Goal: Information Seeking & Learning: Find specific fact

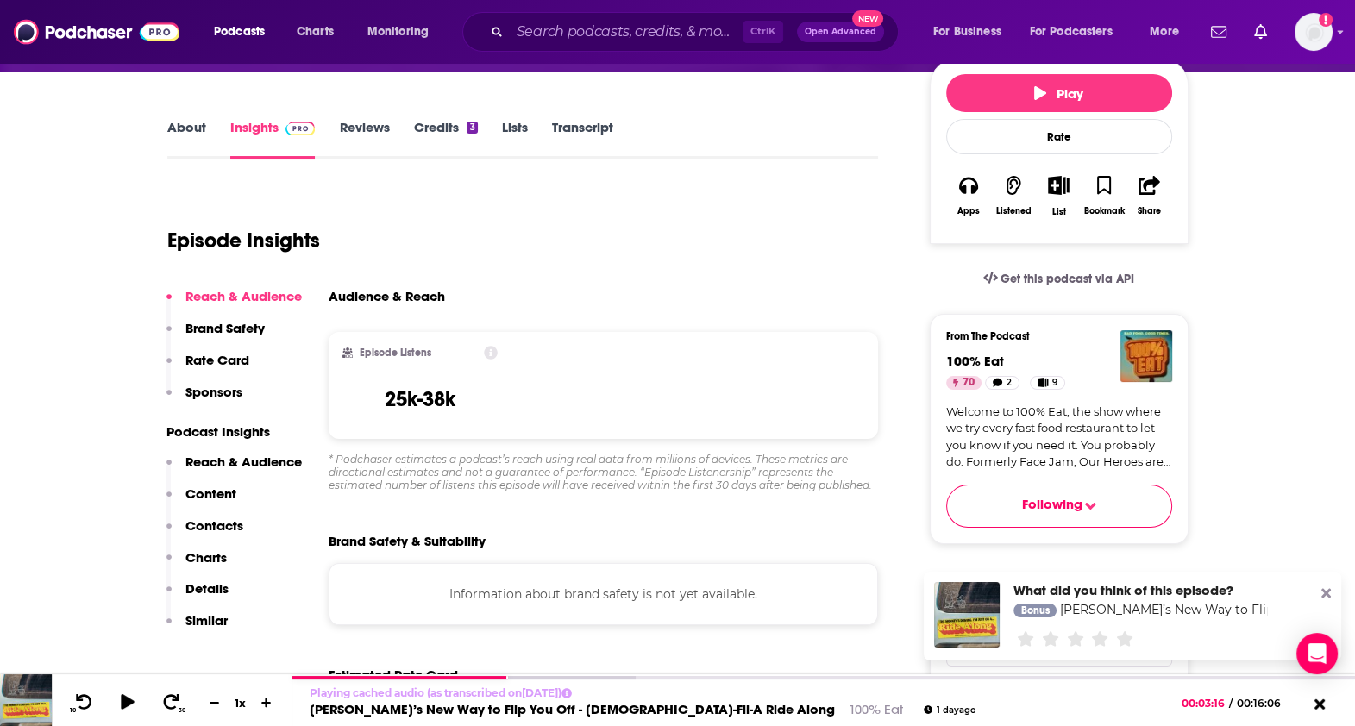
scroll to position [208, 0]
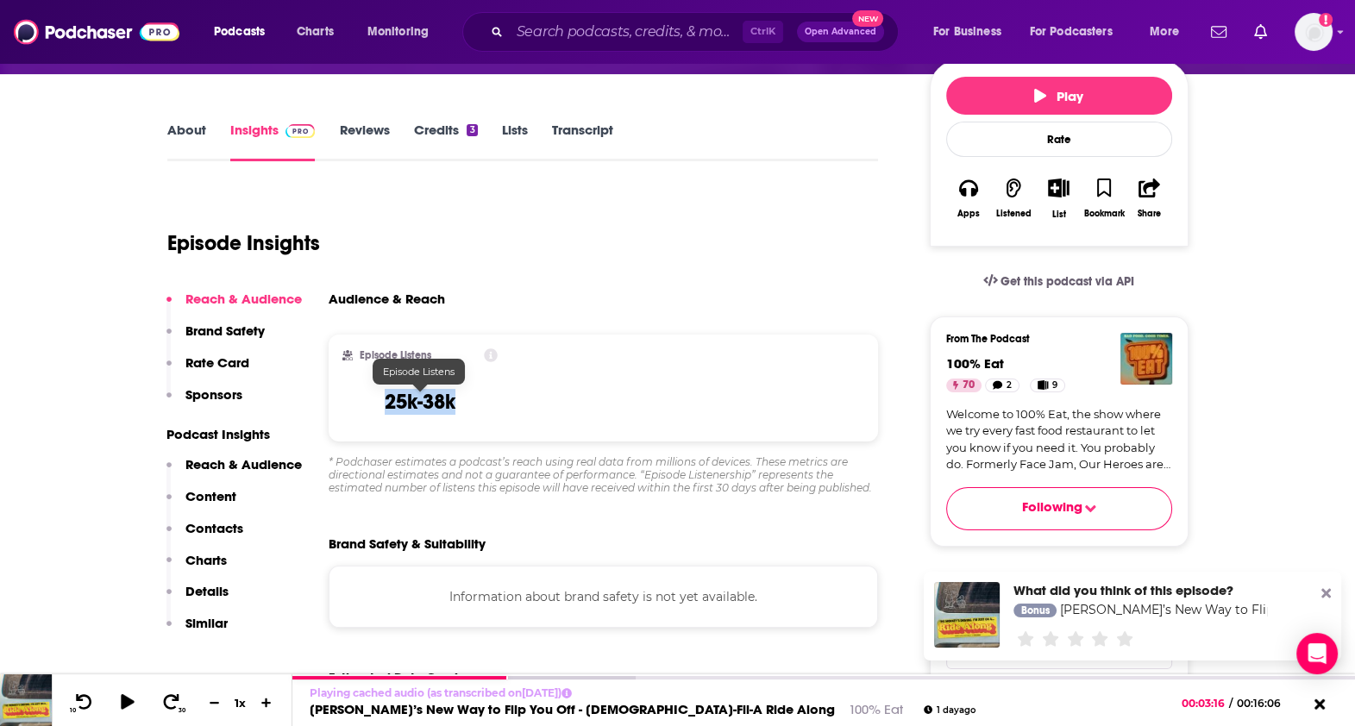
drag, startPoint x: 375, startPoint y: 401, endPoint x: 469, endPoint y: 404, distance: 94.1
click at [469, 404] on div "Episode Listens 25k-38k" at bounding box center [420, 387] width 156 height 79
copy h3 "25k-38k"
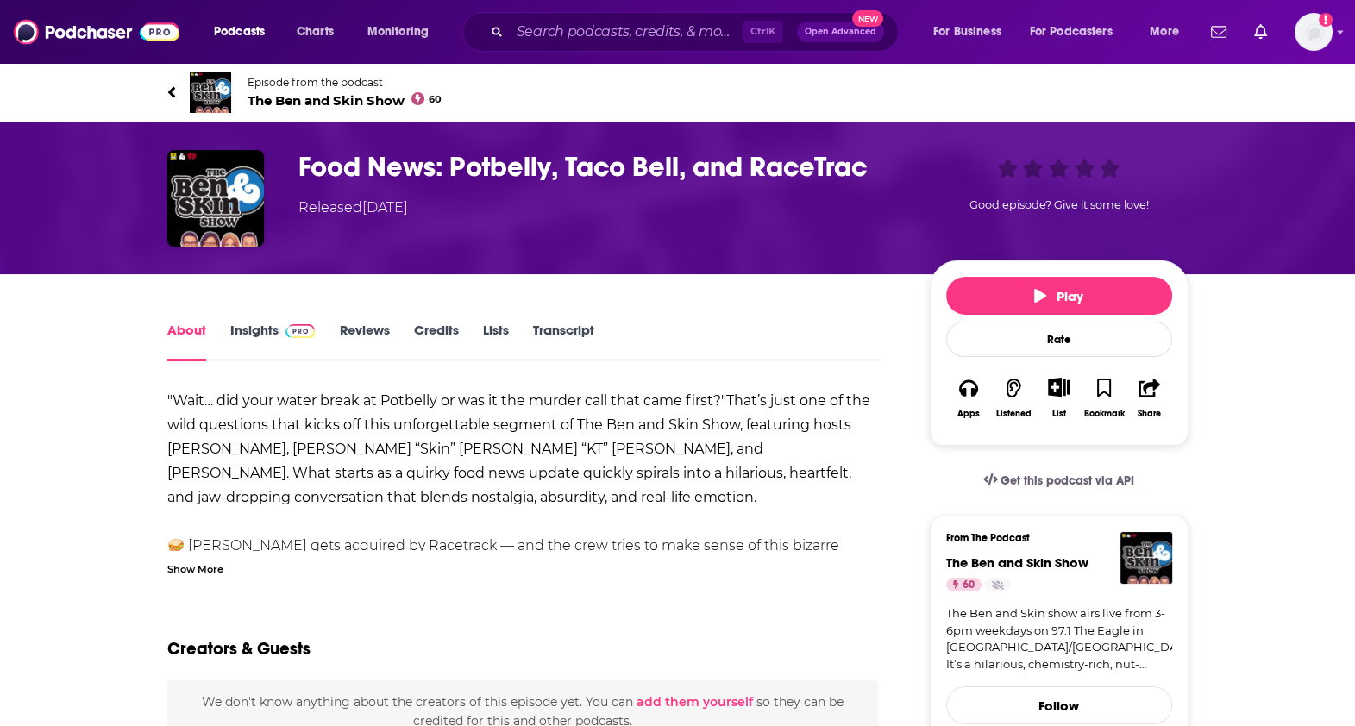
click at [565, 319] on div "About Insights Reviews Credits Lists Transcript" at bounding box center [522, 340] width 711 height 42
click at [559, 331] on link "Transcript" at bounding box center [562, 342] width 61 height 40
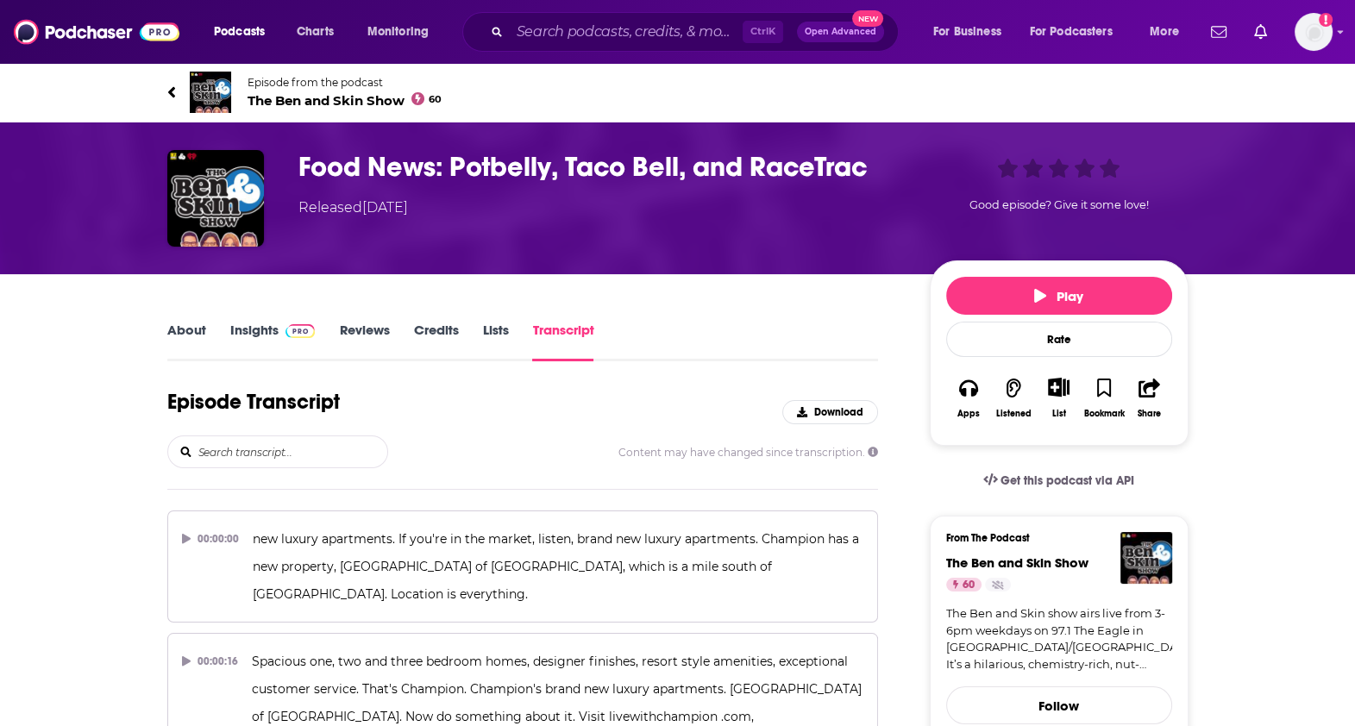
click at [671, 408] on div "Episode Transcript Download" at bounding box center [522, 412] width 711 height 47
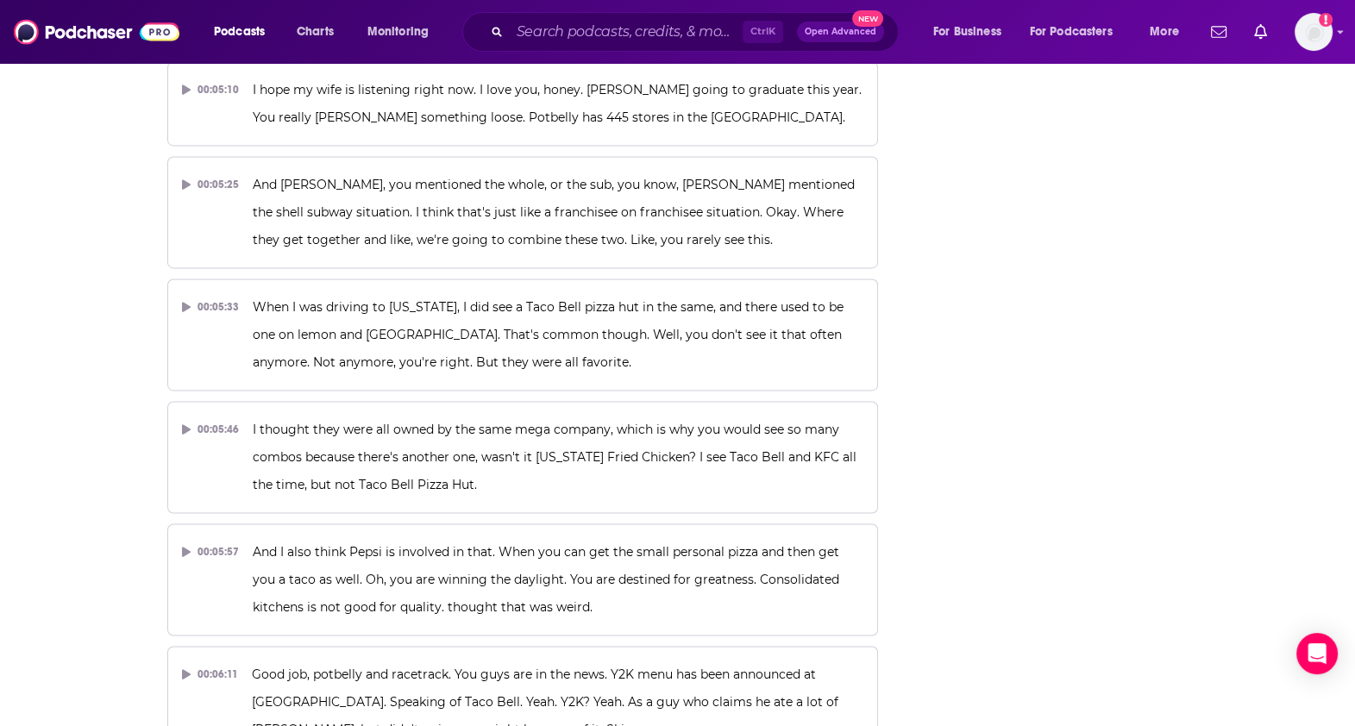
scroll to position [2972, 0]
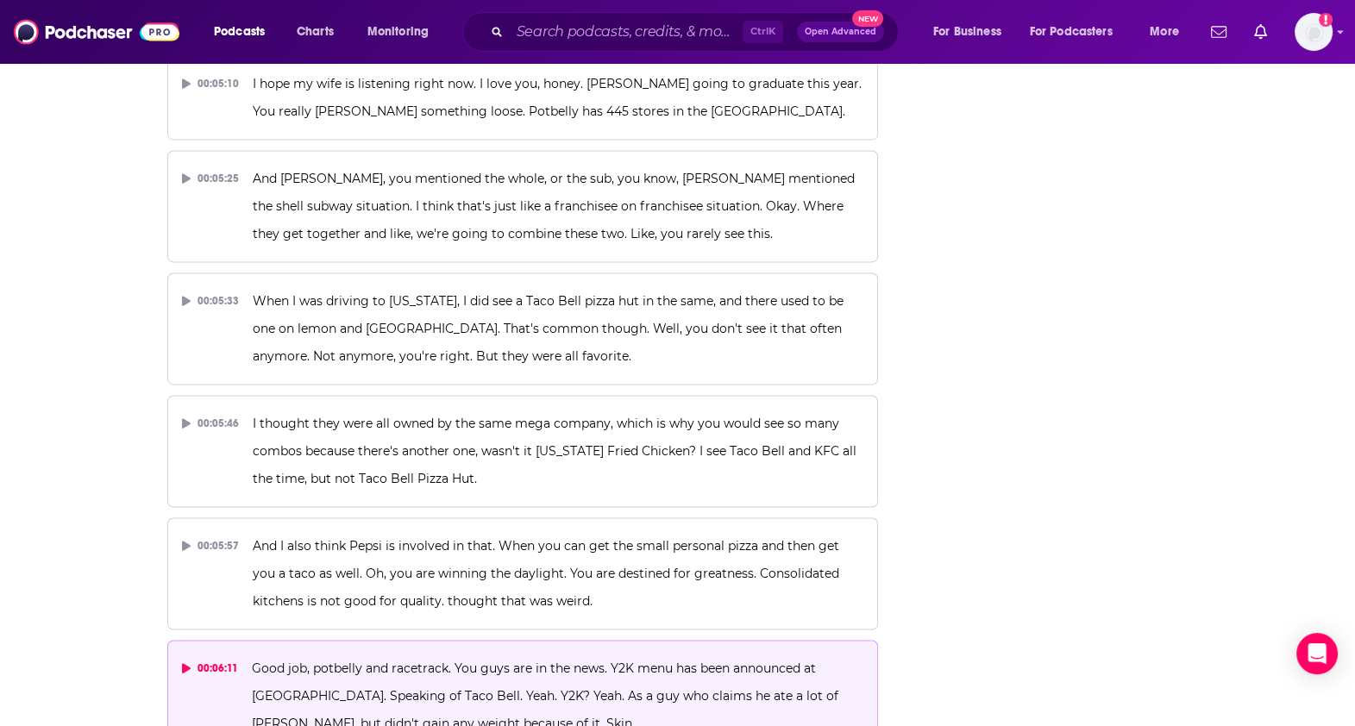
click at [461, 655] on p "Good job, potbelly and racetrack. You guys are in the news. Y2K menu has been a…" at bounding box center [557, 696] width 611 height 83
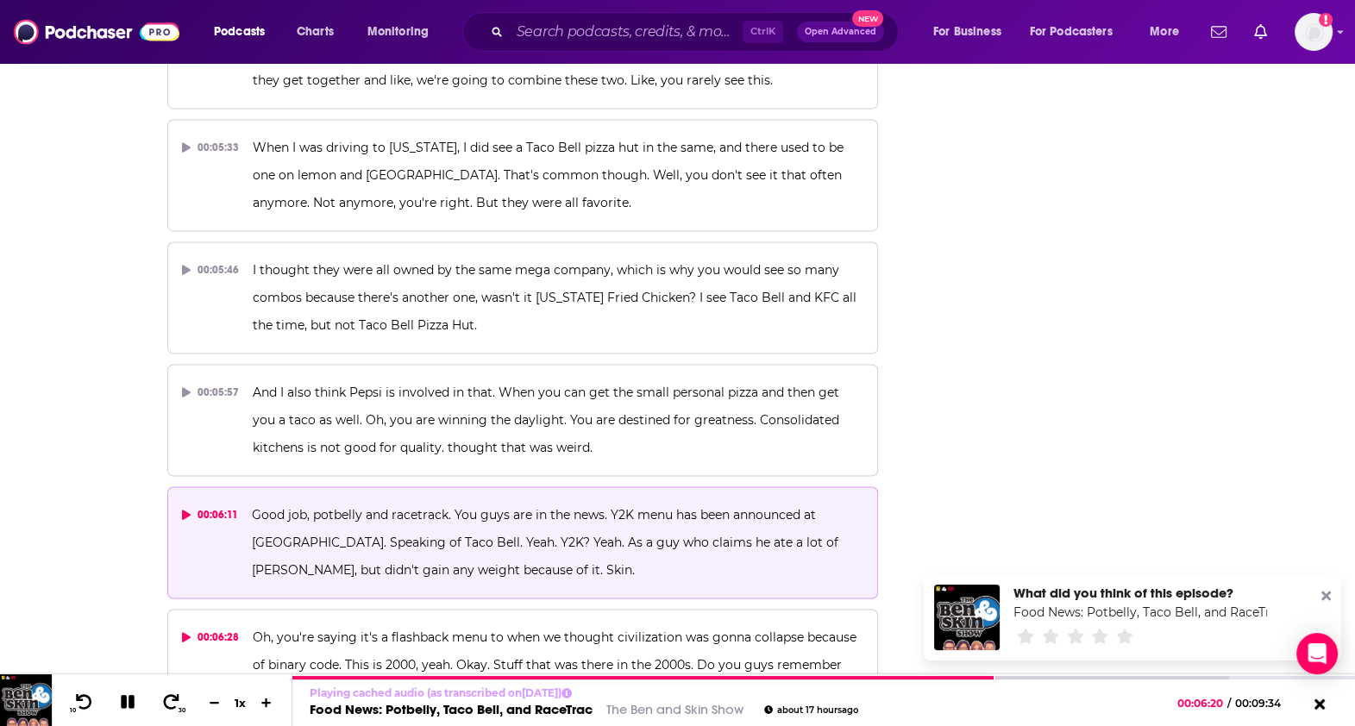
scroll to position [3125, 0]
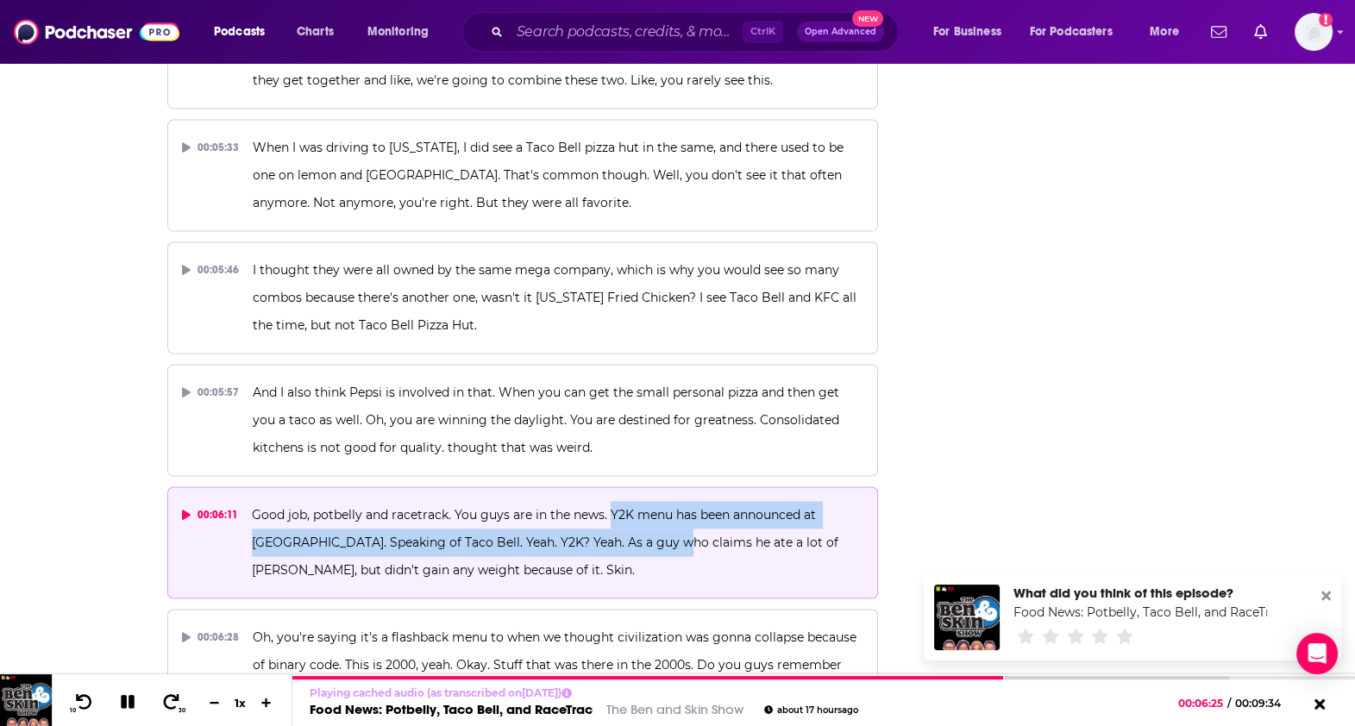
drag, startPoint x: 608, startPoint y: 417, endPoint x: 625, endPoint y: 462, distance: 48.0
click at [625, 501] on p "Good job, potbelly and racetrack. You guys are in the news. Y2K menu has been a…" at bounding box center [557, 542] width 611 height 83
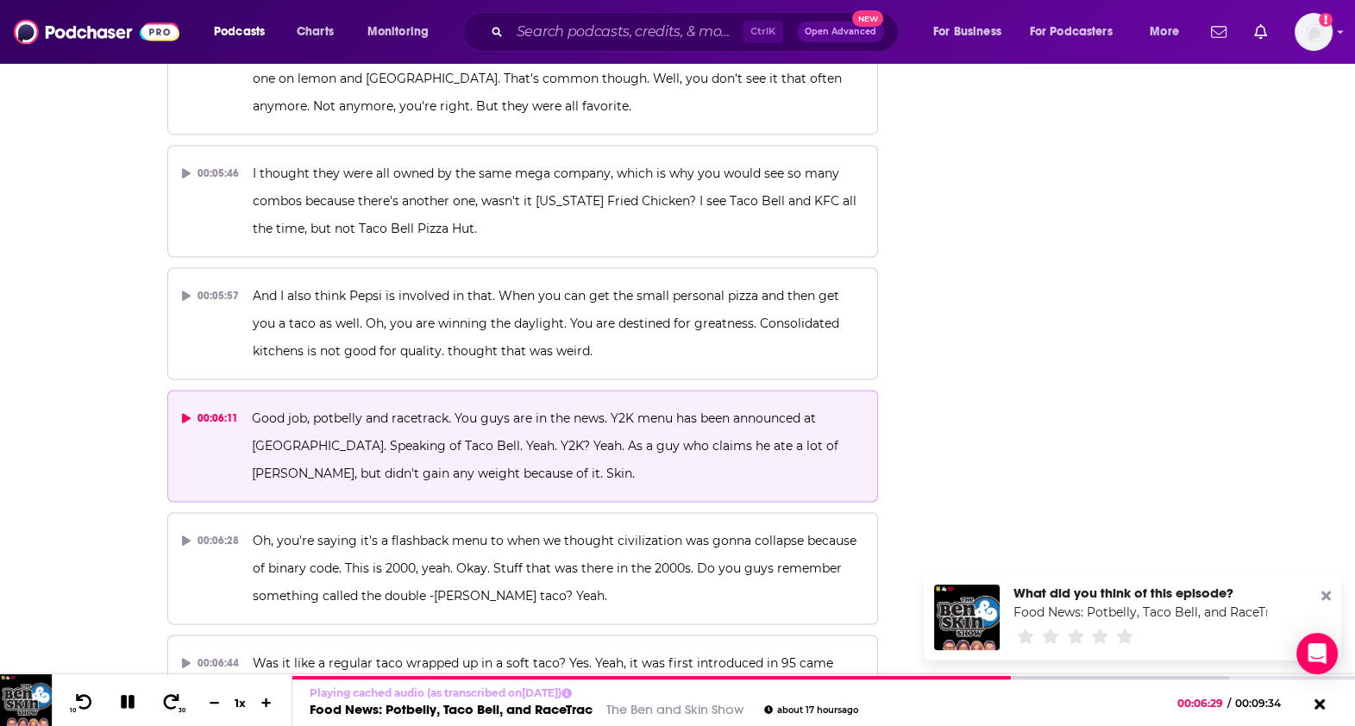
scroll to position [3223, 0]
drag, startPoint x: 608, startPoint y: 323, endPoint x: 273, endPoint y: 353, distance: 336.8
click at [273, 410] on span "Good job, potbelly and racetrack. You guys are in the news. Y2K menu has been a…" at bounding box center [547, 445] width 590 height 71
copy span "Y2K menu has been announced at Taco Bell"
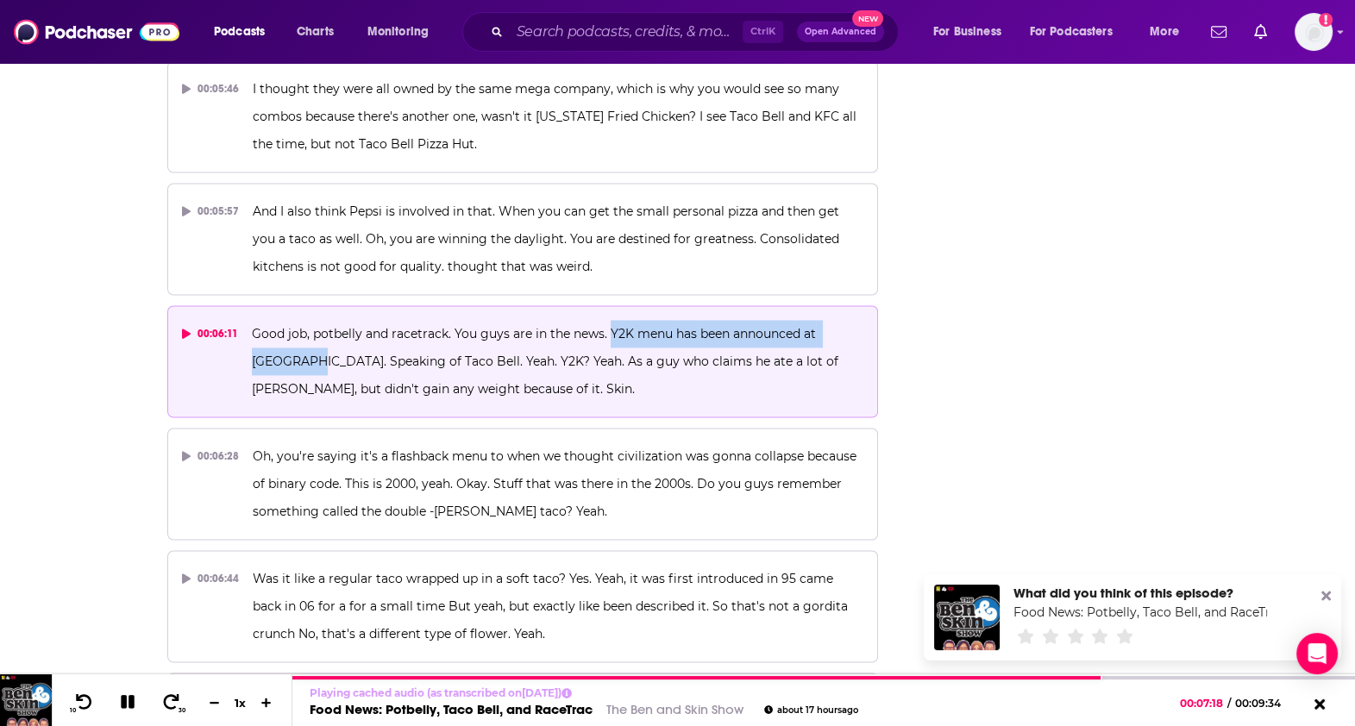
scroll to position [3289, 0]
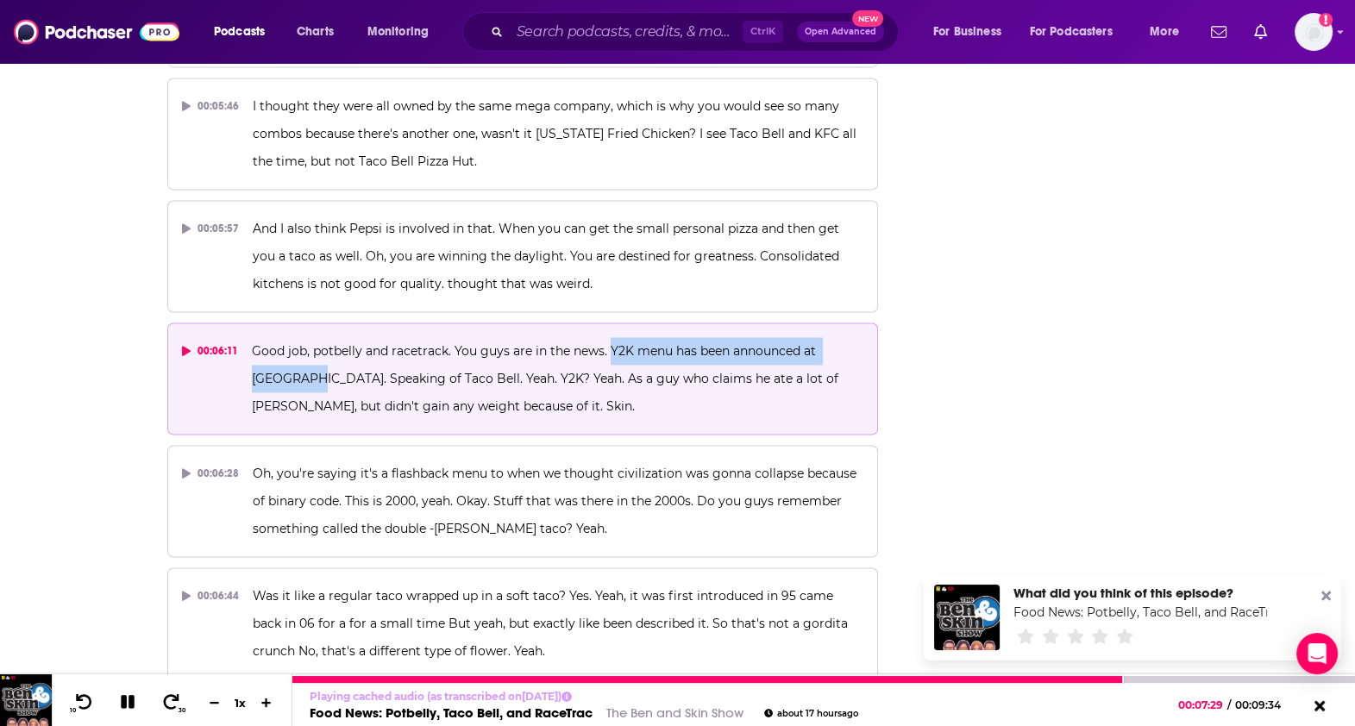
click at [125, 696] on icon at bounding box center [128, 702] width 20 height 16
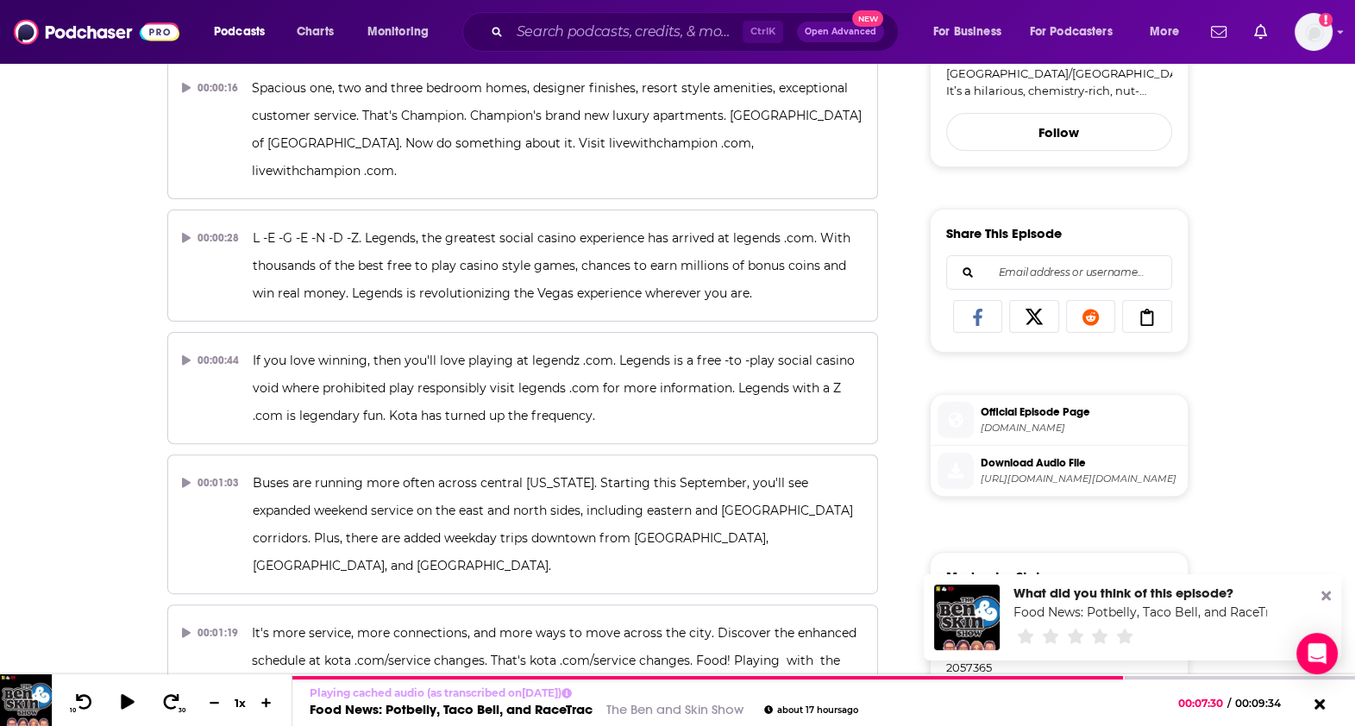
scroll to position [0, 0]
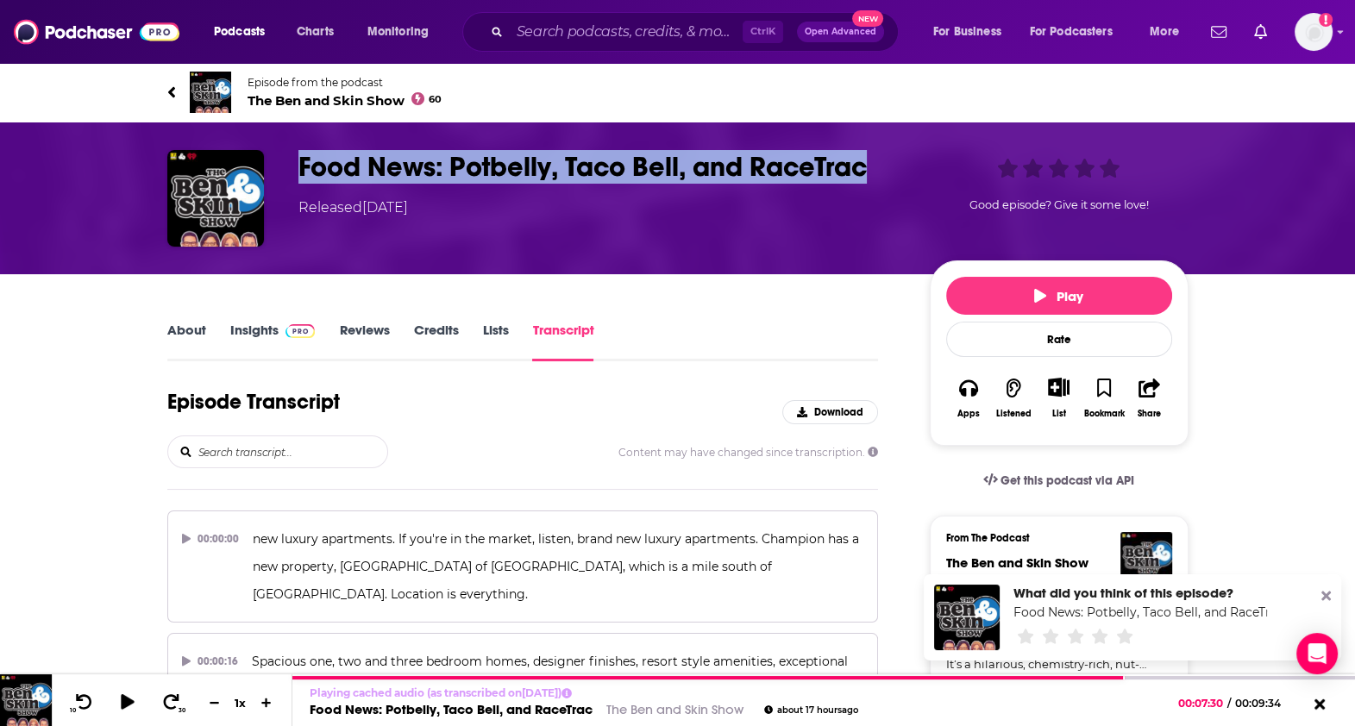
drag, startPoint x: 290, startPoint y: 155, endPoint x: 867, endPoint y: 161, distance: 577.0
click at [867, 161] on div "Food News: Potbelly, Taco Bell, and RaceTrac Released Thursday, 11th September …" at bounding box center [677, 198] width 1021 height 97
copy h3 "Food News: Potbelly, Taco Bell, and RaceTrac"
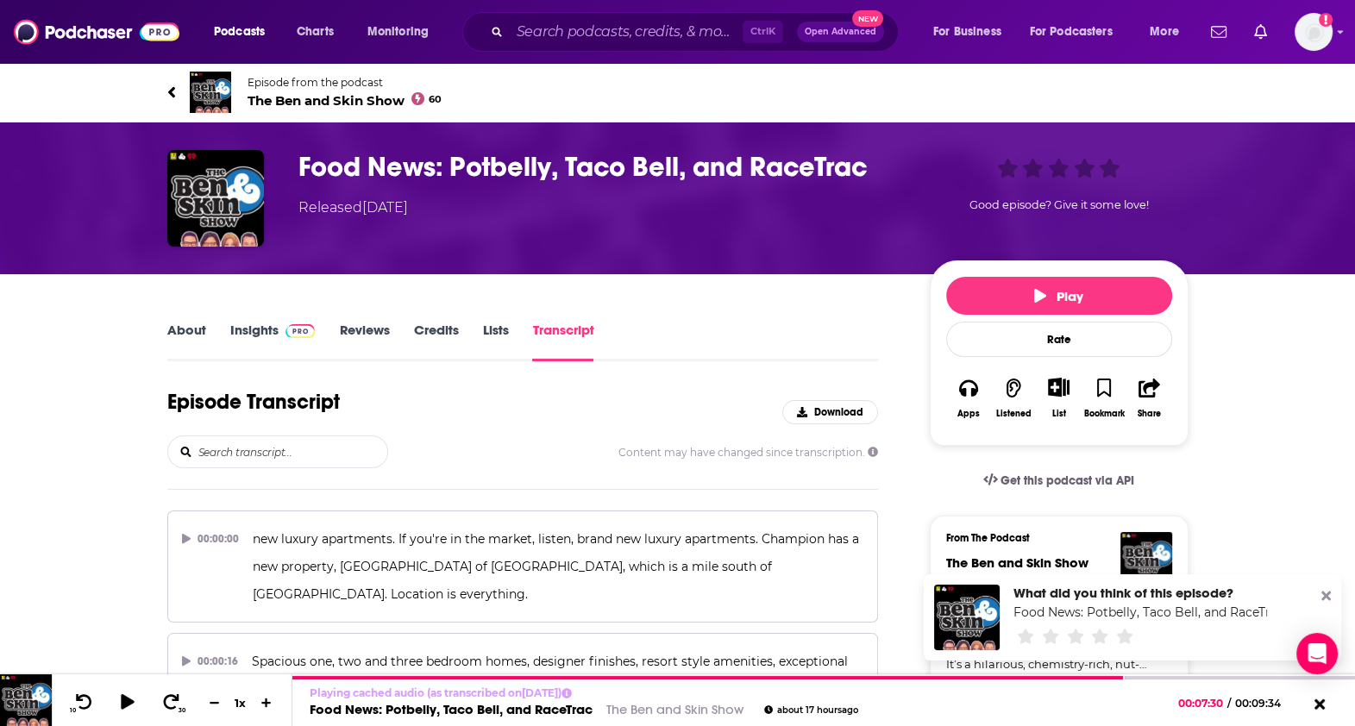
click at [689, 230] on div "Food News: Potbelly, Taco Bell, and RaceTrac Released Thursday, 11th September …" at bounding box center [677, 198] width 1021 height 97
click at [254, 335] on link "Insights" at bounding box center [272, 342] width 85 height 40
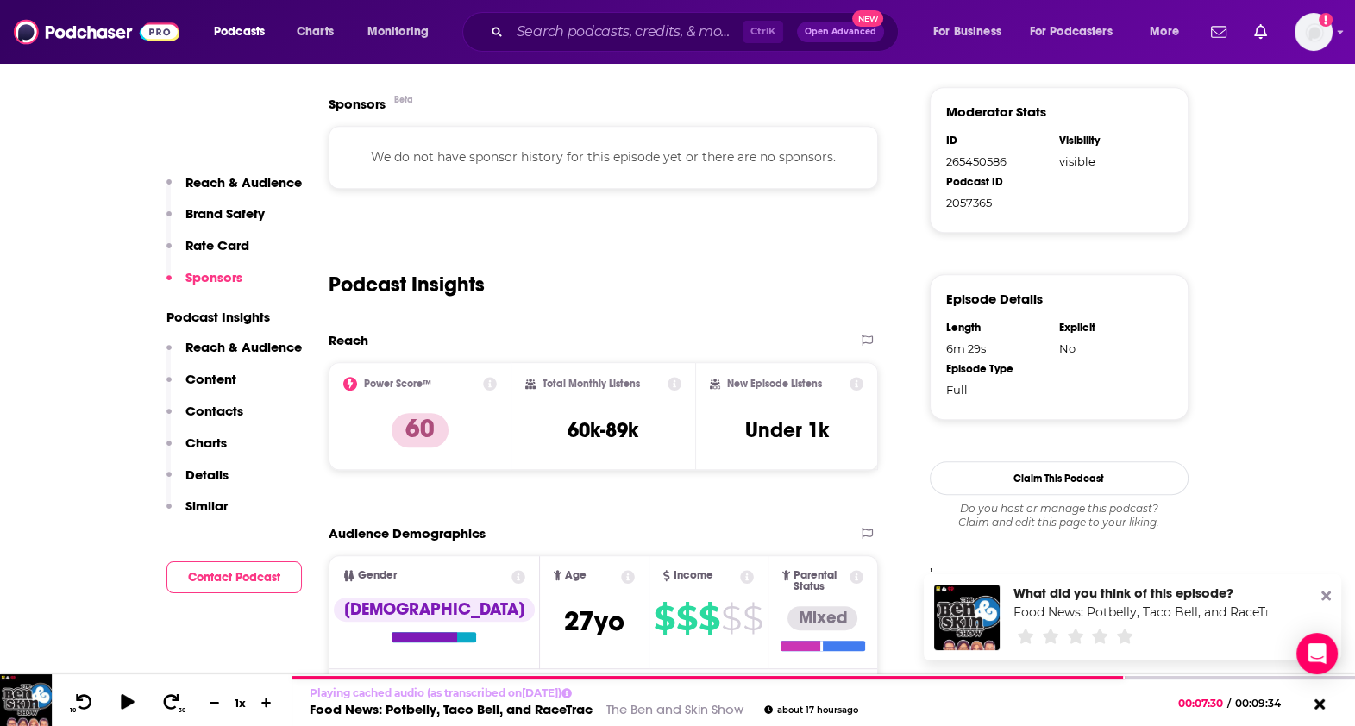
scroll to position [1040, 0]
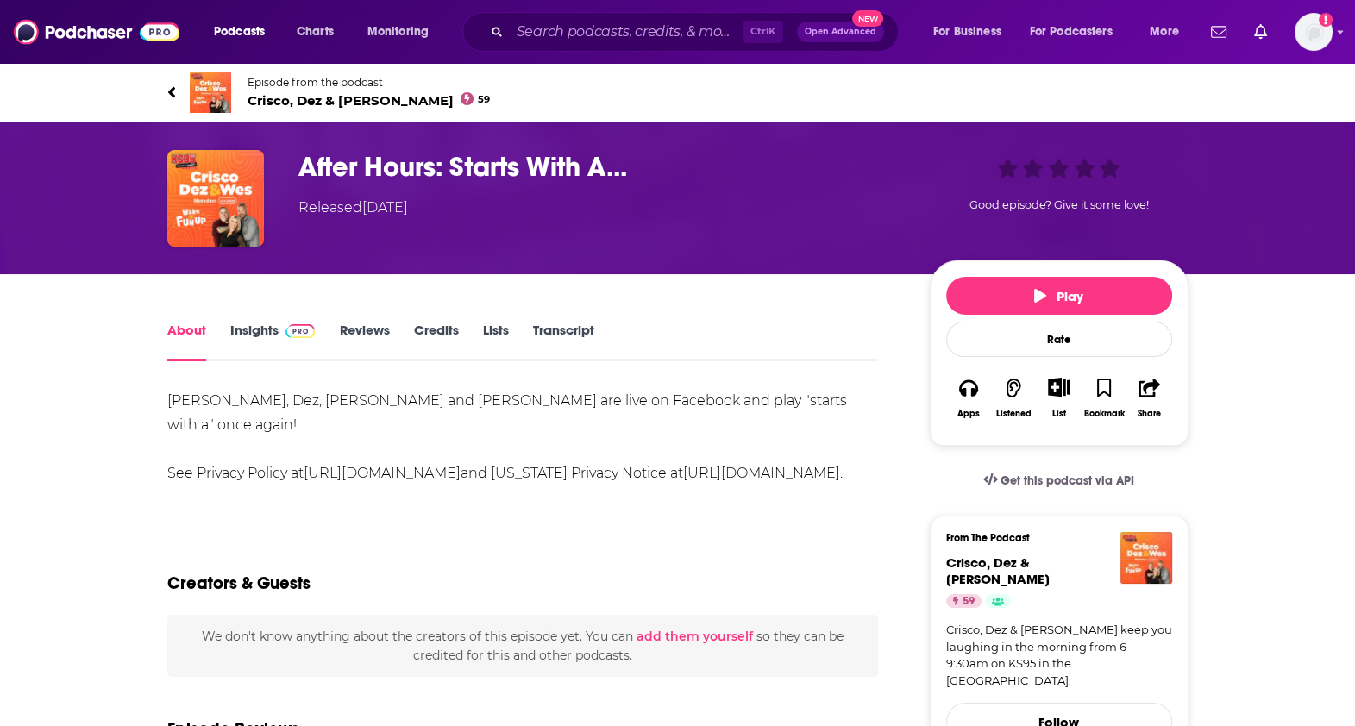
click at [858, 461] on div "[PERSON_NAME], Dez, [PERSON_NAME] and [PERSON_NAME] are live on Facebook and pl…" at bounding box center [522, 437] width 711 height 97
click at [557, 328] on link "Transcript" at bounding box center [562, 342] width 61 height 40
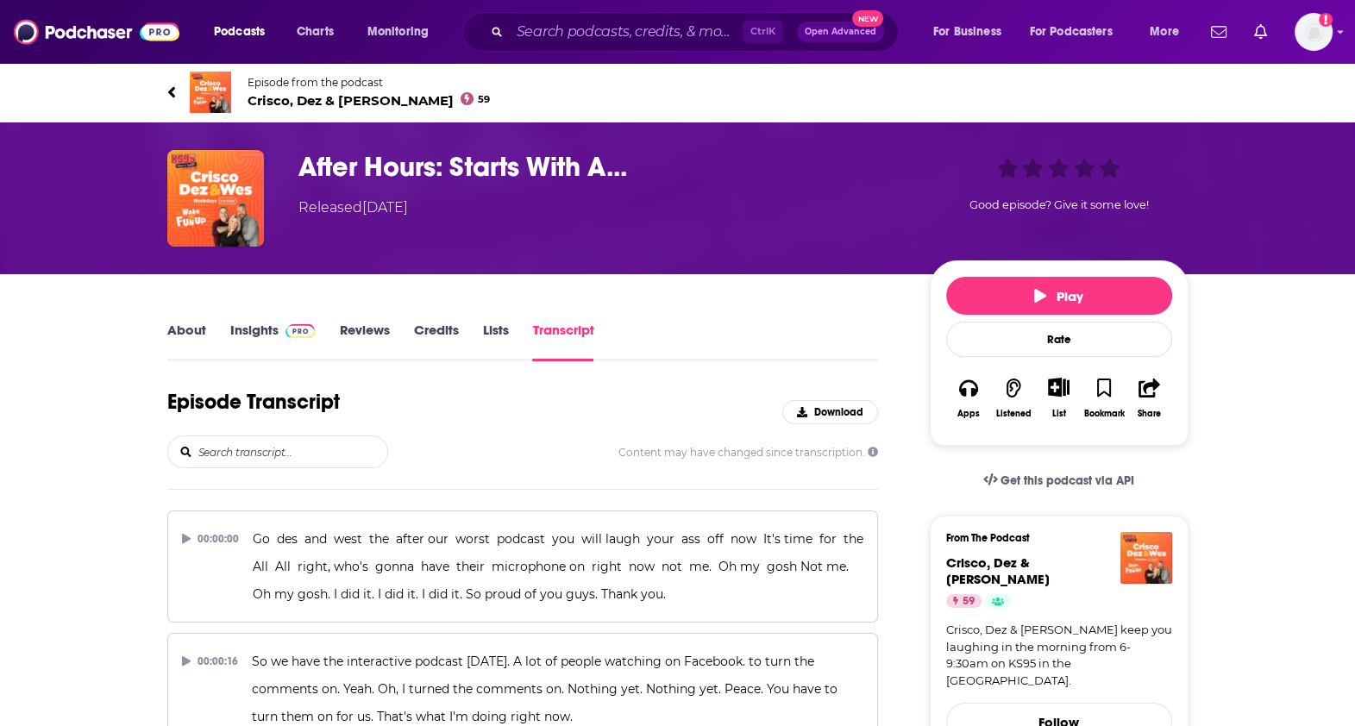
scroll to position [289, 0]
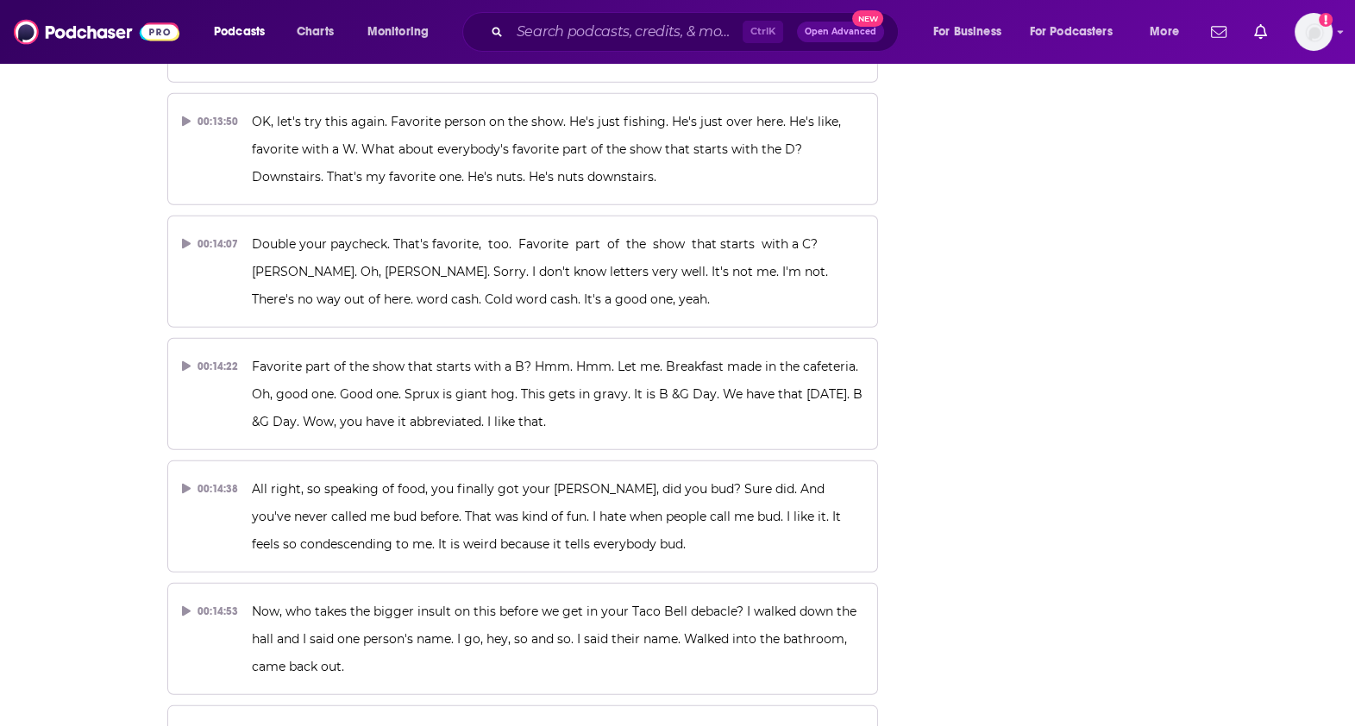
scroll to position [6794, 0]
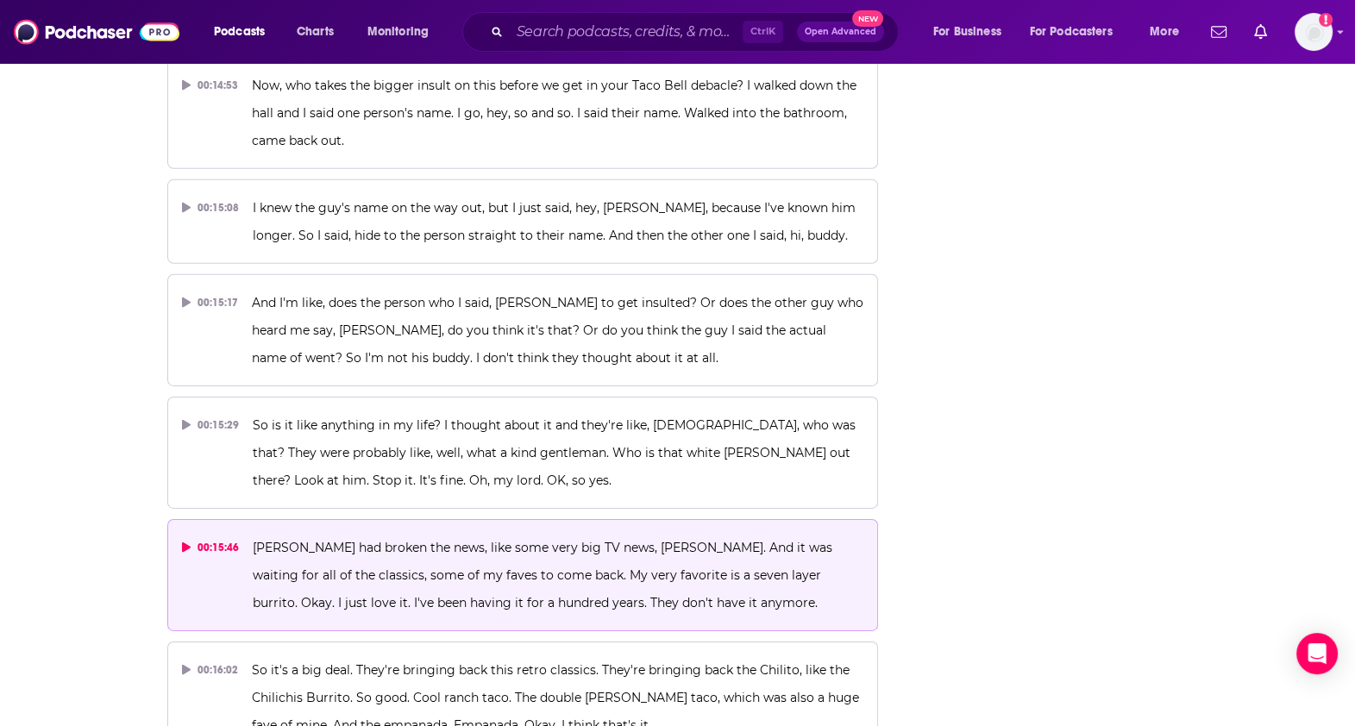
click at [542, 540] on span "[PERSON_NAME] had broken the news, like some very big TV news, [PERSON_NAME]. A…" at bounding box center [544, 575] width 583 height 71
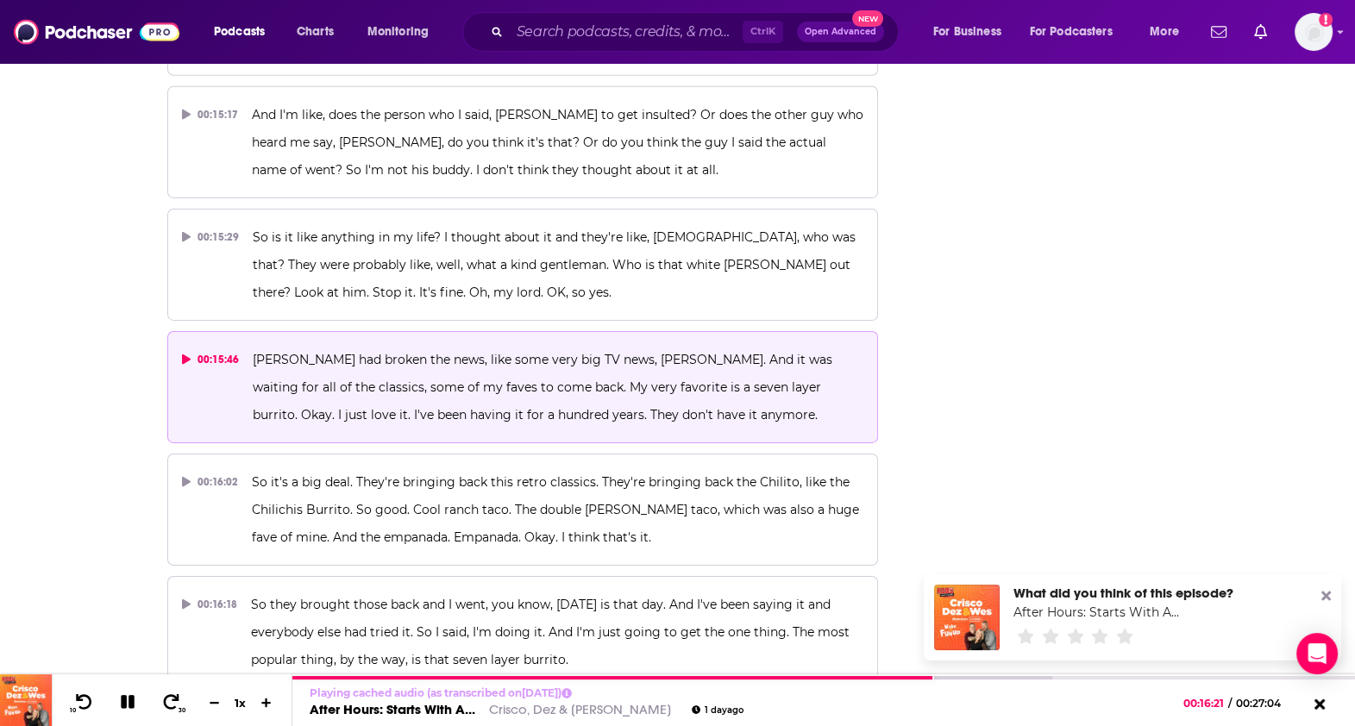
scroll to position [6981, 0]
drag, startPoint x: 450, startPoint y: 177, endPoint x: 673, endPoint y: 172, distance: 222.5
click at [673, 353] on span "[PERSON_NAME] had broken the news, like some very big TV news, [PERSON_NAME]. A…" at bounding box center [544, 388] width 583 height 71
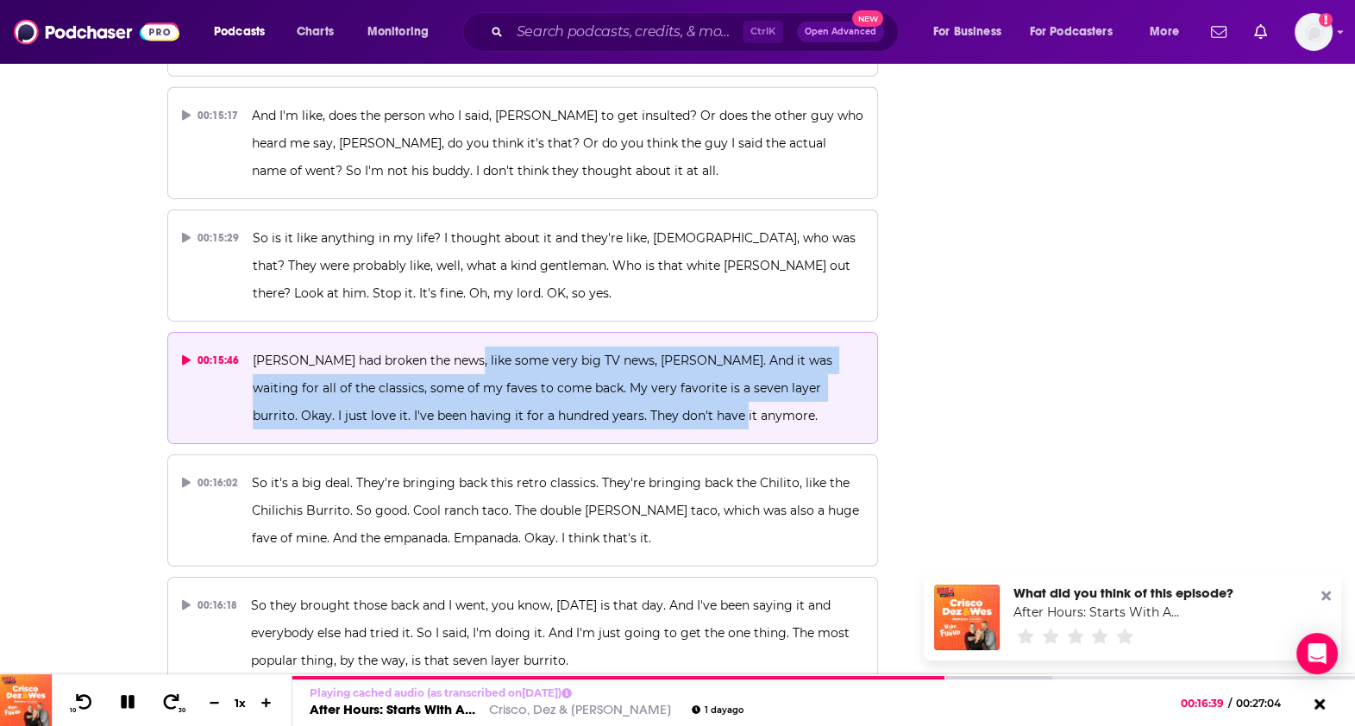
drag, startPoint x: 450, startPoint y: 176, endPoint x: 634, endPoint y: 224, distance: 189.9
click at [634, 347] on p "[PERSON_NAME] had broken the news, like some very big TV news, [PERSON_NAME]. A…" at bounding box center [558, 388] width 611 height 83
copy span "some very big TV news, [PERSON_NAME]. And it was waiting for all of the classic…"
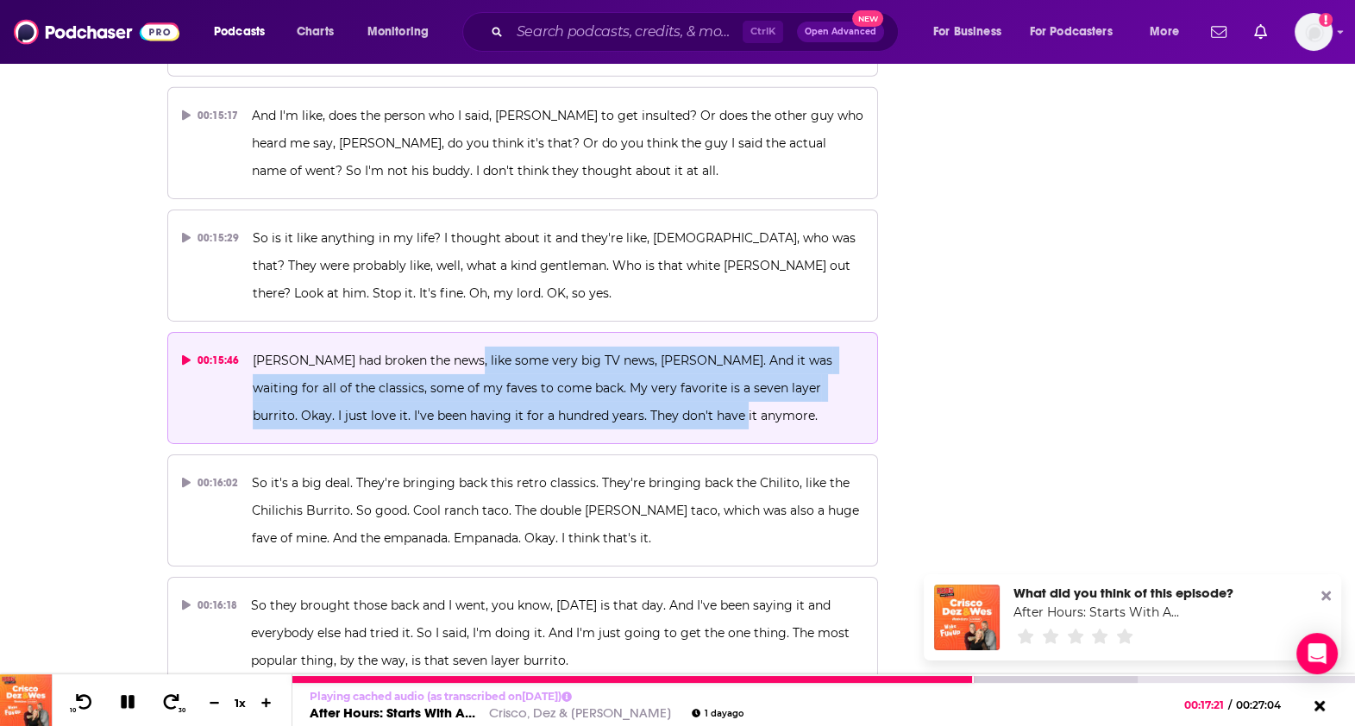
click at [119, 704] on icon at bounding box center [128, 702] width 20 height 16
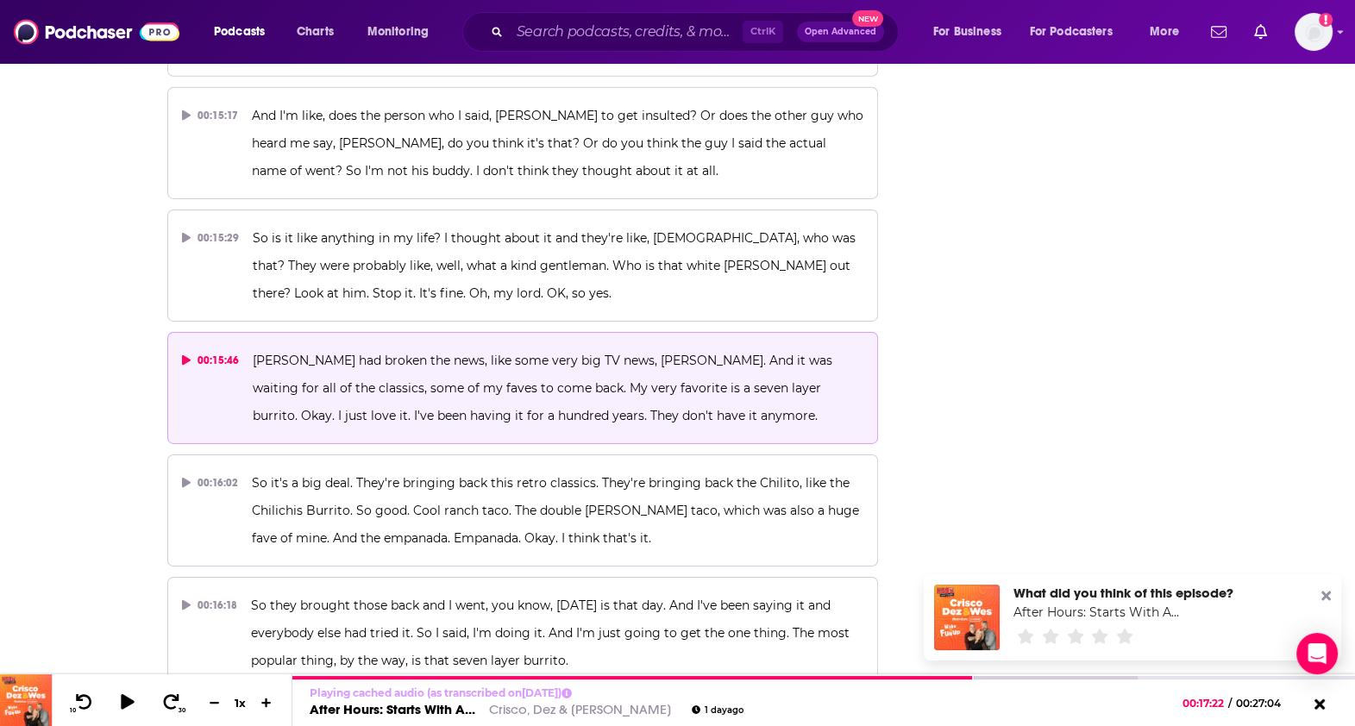
drag, startPoint x: 1366, startPoint y: 414, endPoint x: 1212, endPoint y: 467, distance: 162.3
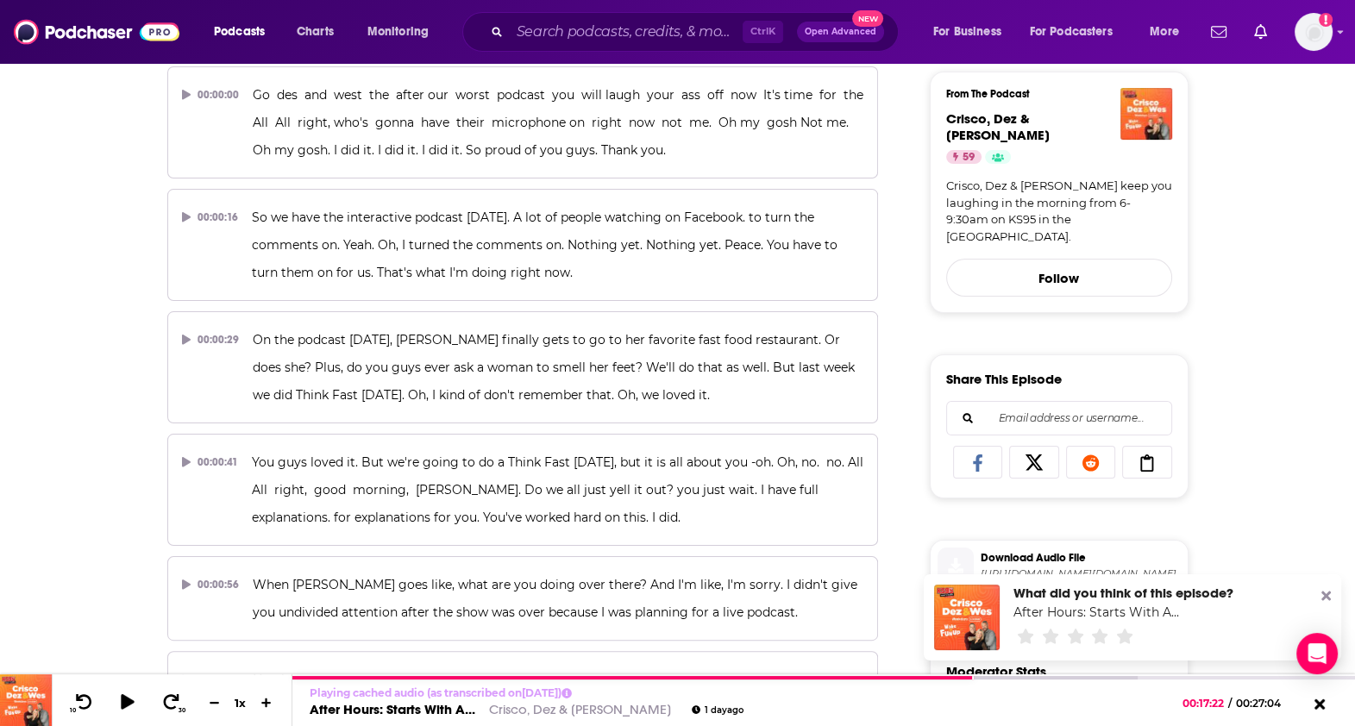
scroll to position [0, 0]
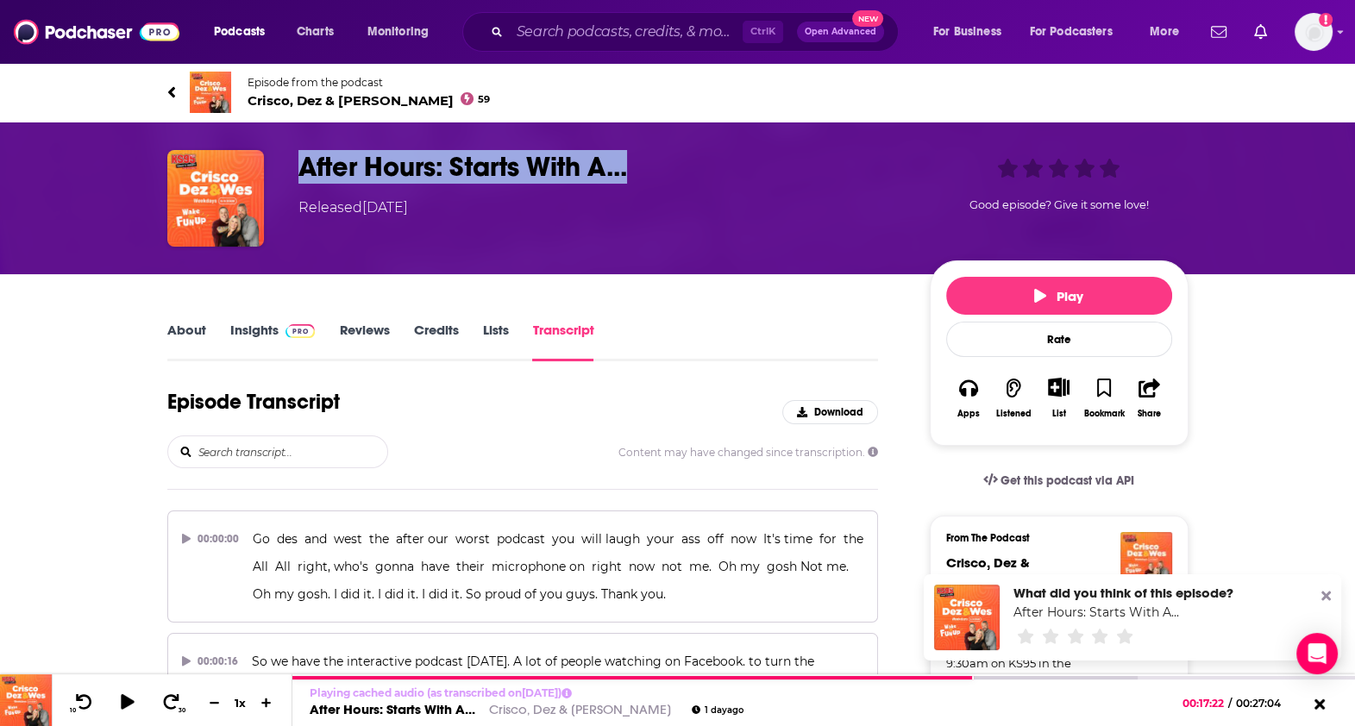
drag, startPoint x: 296, startPoint y: 165, endPoint x: 648, endPoint y: 154, distance: 352.0
click at [648, 154] on div "After Hours: Starts With A... Released [DATE] Good episode? Give it some love!" at bounding box center [677, 198] width 1021 height 97
copy h3 "After Hours: Starts With A..."
click at [254, 339] on link "Insights" at bounding box center [272, 342] width 85 height 40
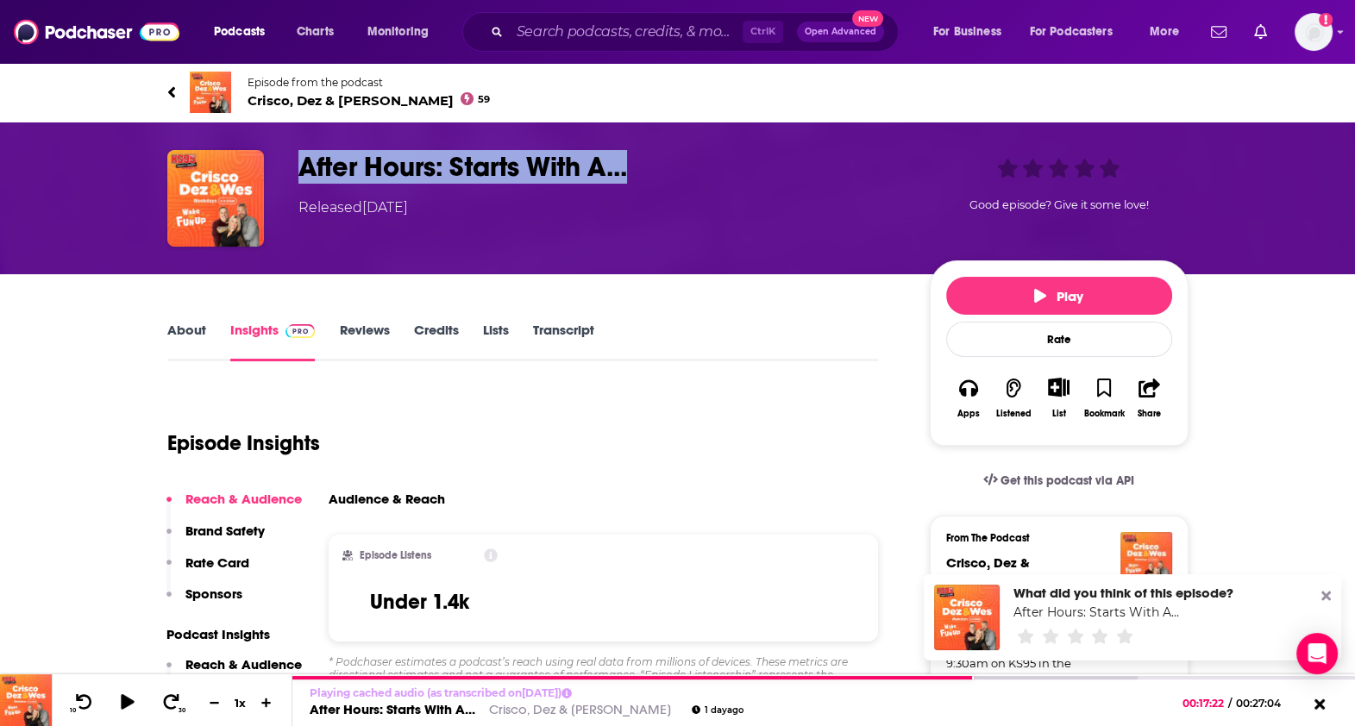
scroll to position [260, 0]
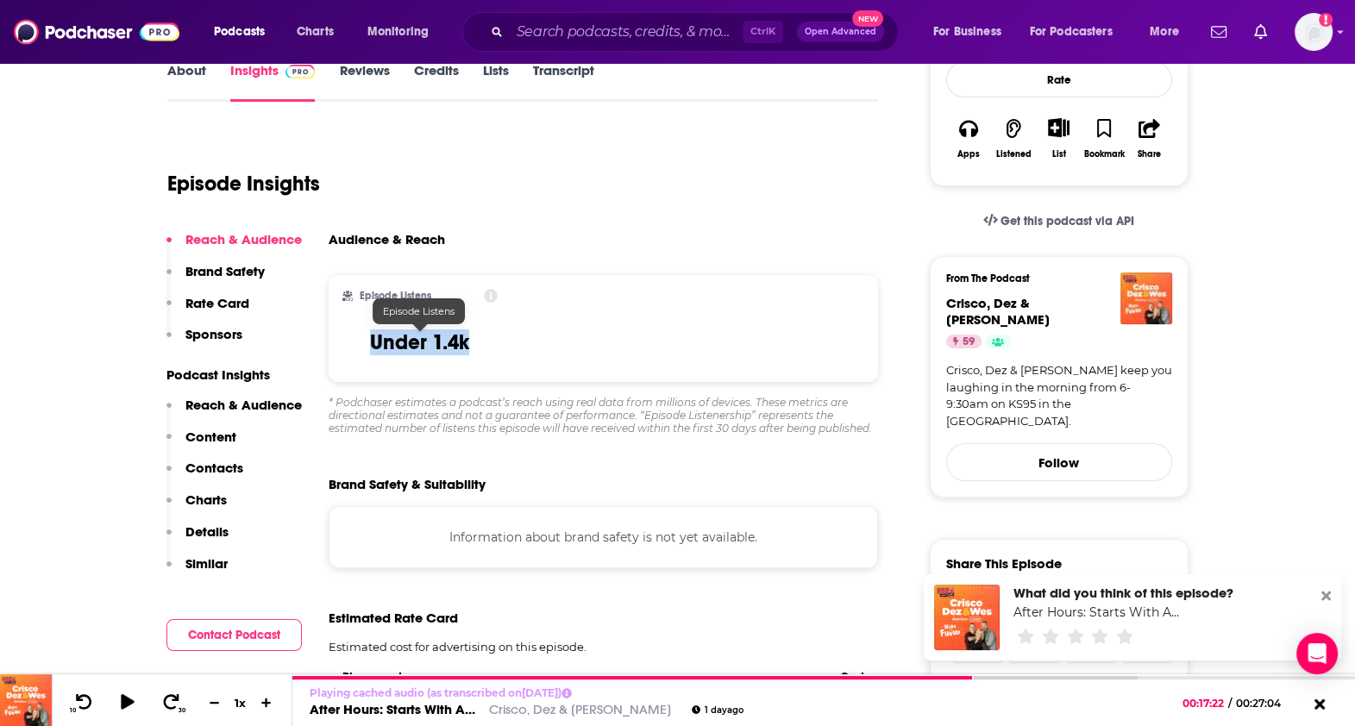
drag, startPoint x: 348, startPoint y: 335, endPoint x: 497, endPoint y: 330, distance: 149.3
click at [497, 330] on div "Episode Listens Under 1.4k" at bounding box center [420, 328] width 156 height 79
copy h3 "Under 1.4k"
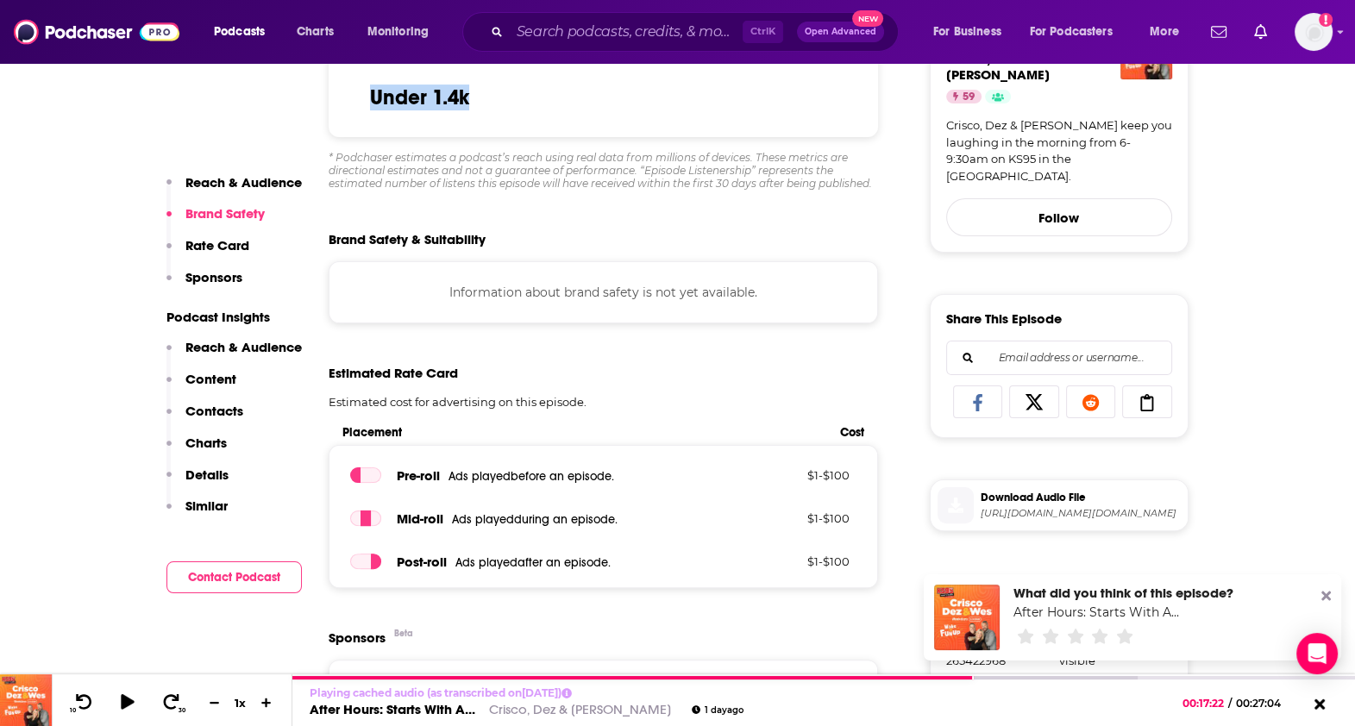
scroll to position [486, 0]
